Goal: Navigation & Orientation: Find specific page/section

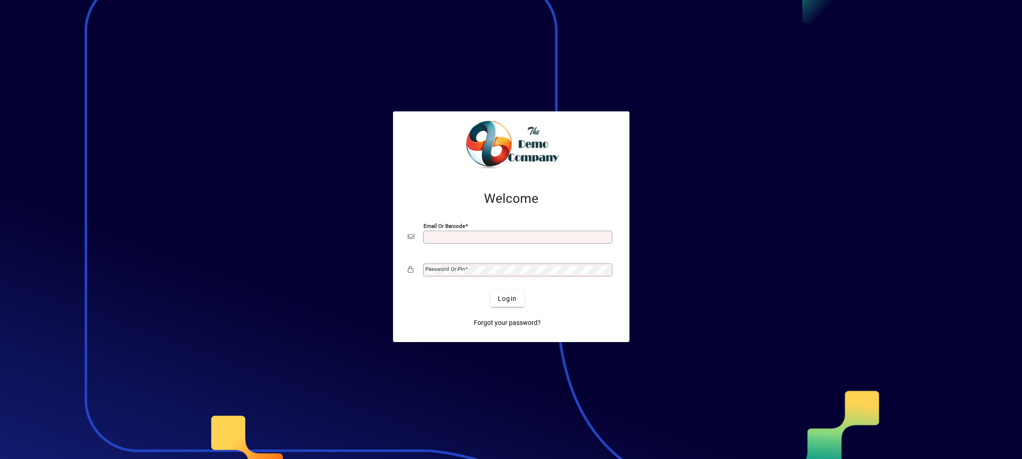
click at [442, 235] on input "Email or Barcode" at bounding box center [518, 236] width 187 height 7
type input "**********"
click at [449, 272] on mat-label "Password or Pin" at bounding box center [445, 269] width 40 height 6
click at [490, 290] on button "Login" at bounding box center [507, 298] width 34 height 17
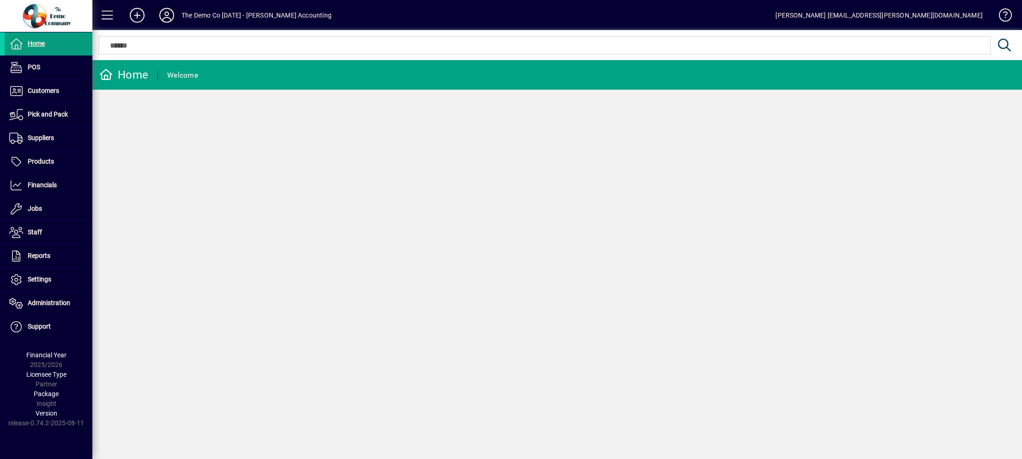
click at [167, 13] on icon at bounding box center [166, 15] width 18 height 15
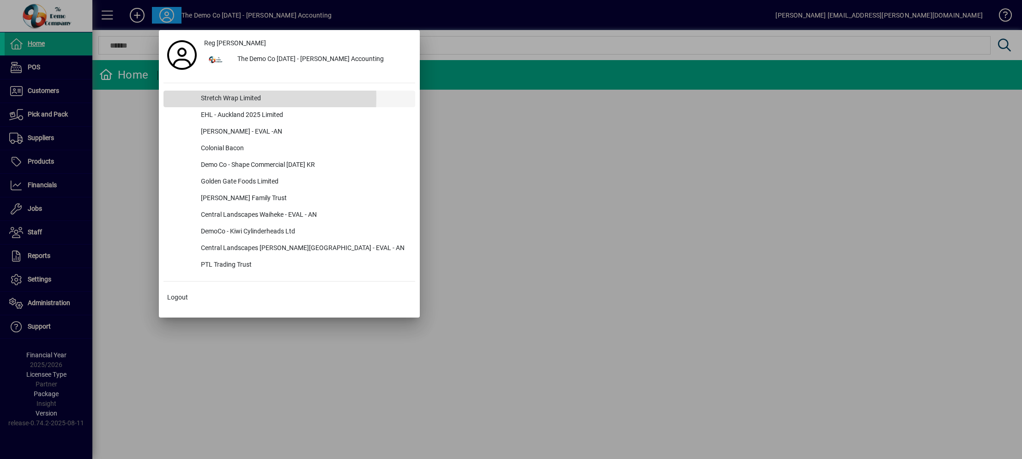
click at [221, 97] on div "Stretch Wrap Limited" at bounding box center [304, 99] width 222 height 17
